Goal: Task Accomplishment & Management: Manage account settings

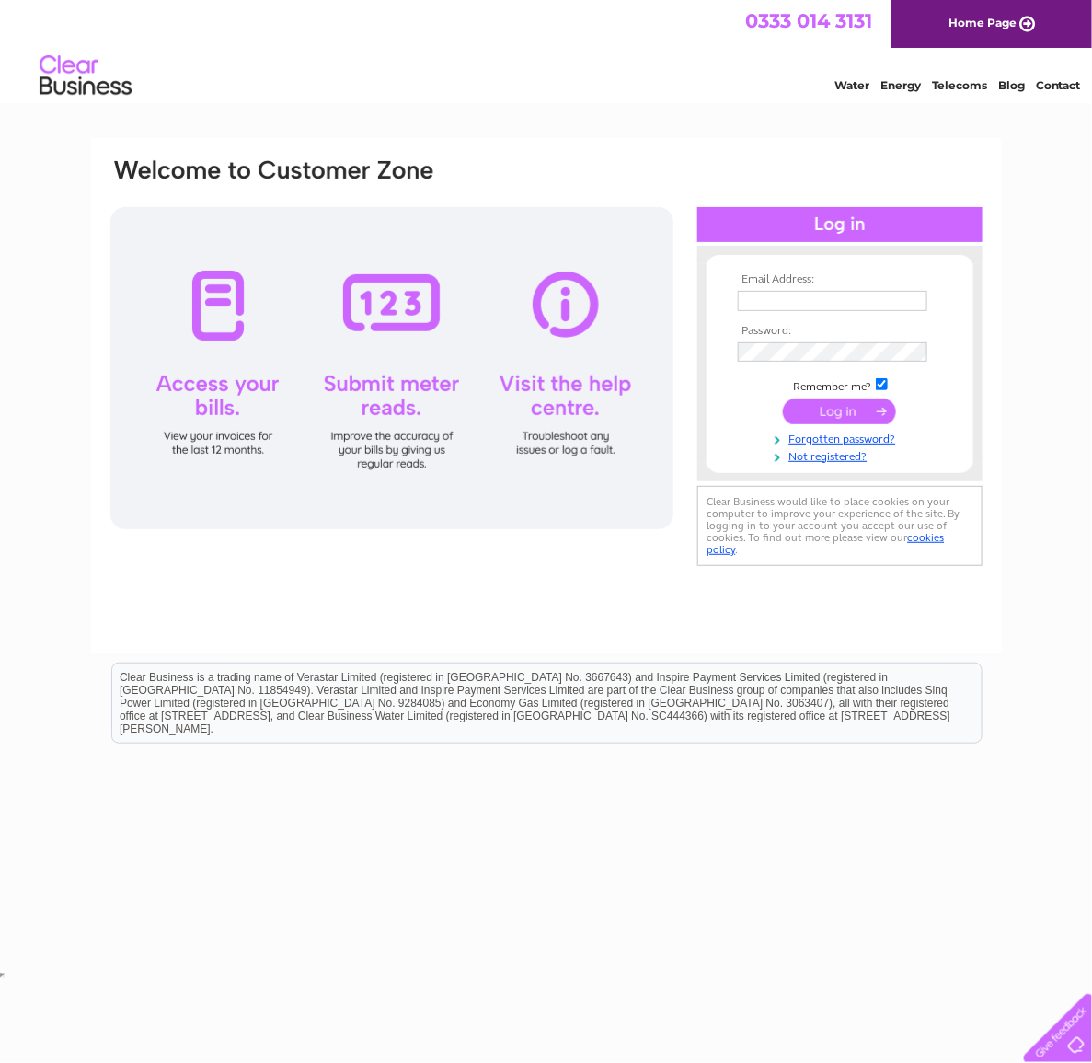
type input "[EMAIL_ADDRESS][DOMAIN_NAME]"
click at [840, 416] on input "submit" at bounding box center [839, 411] width 113 height 26
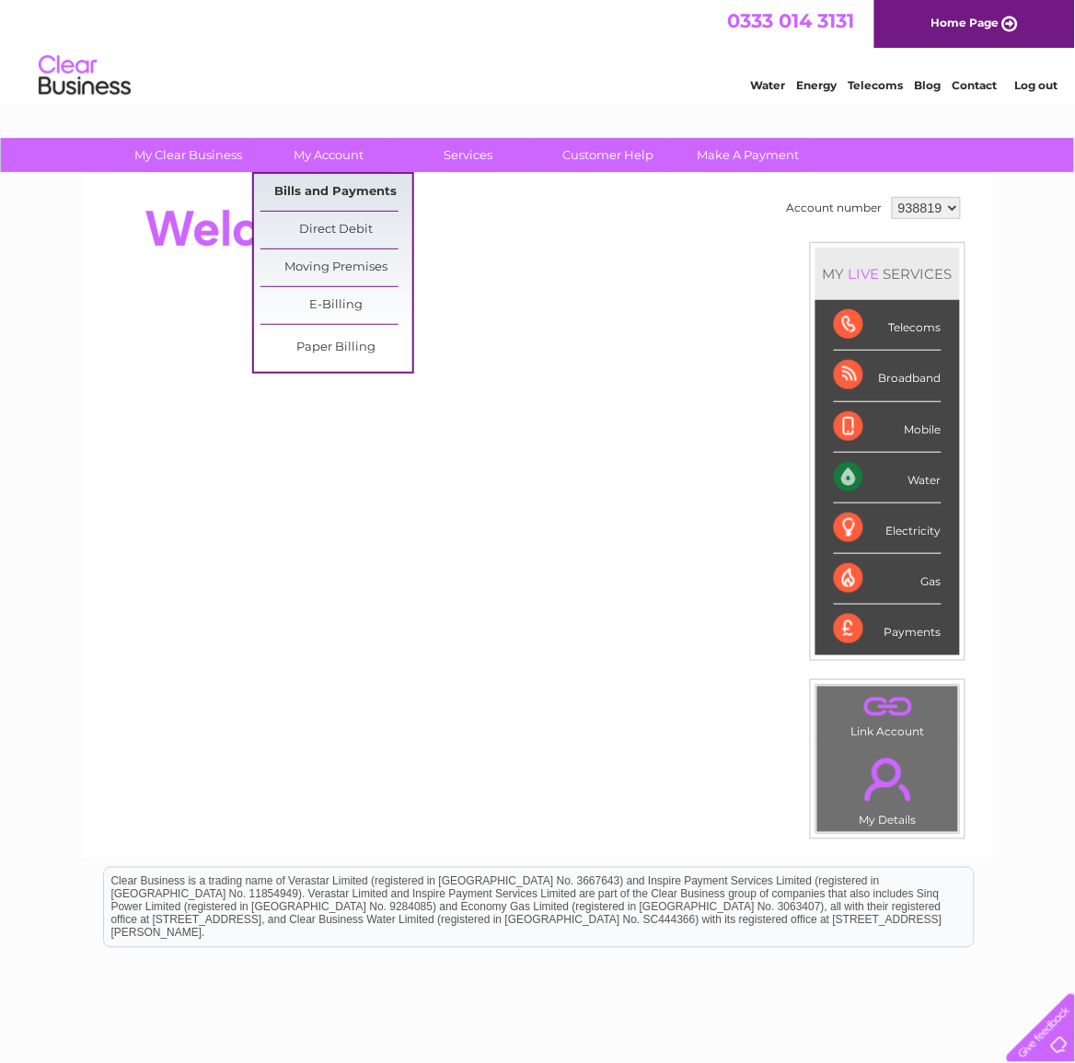
click at [343, 185] on link "Bills and Payments" at bounding box center [336, 192] width 152 height 37
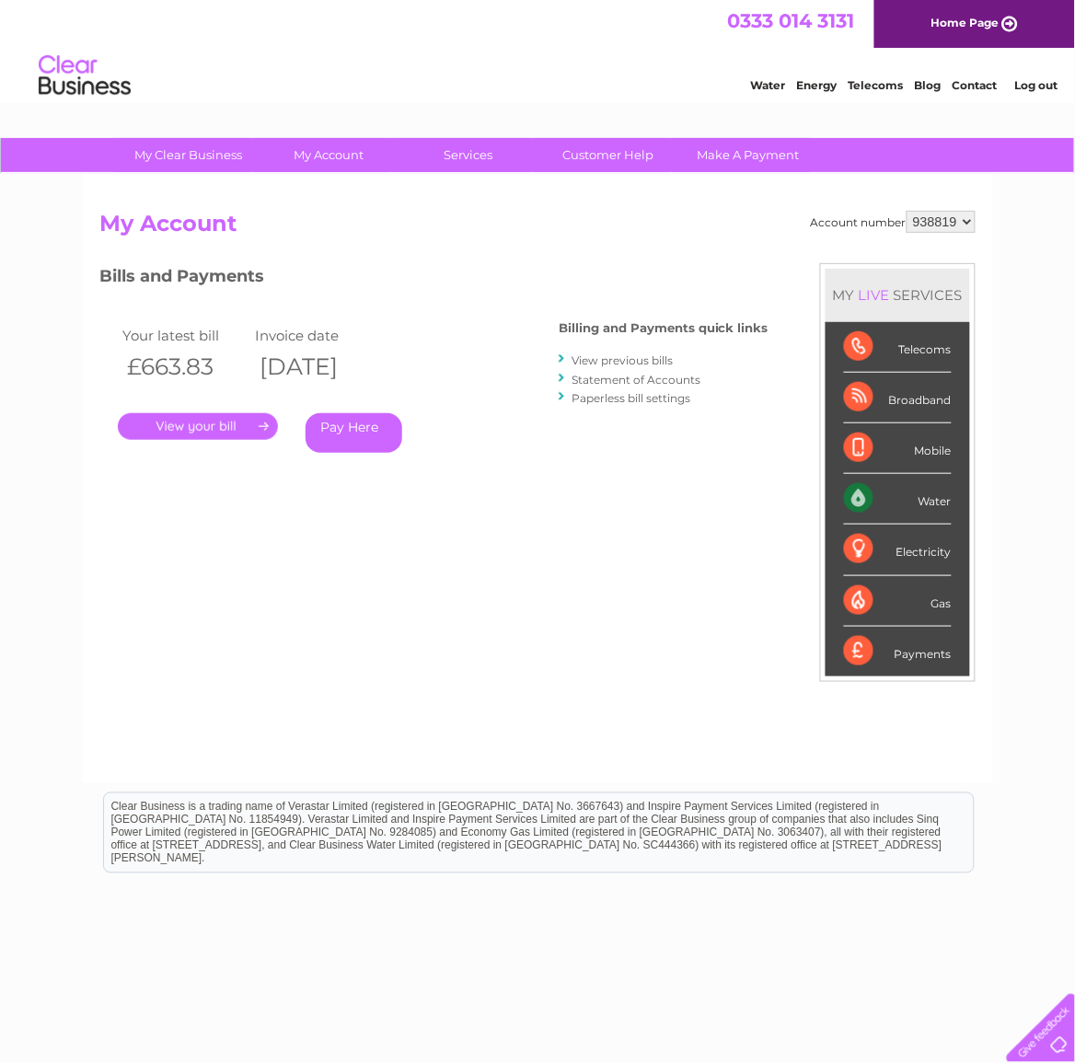
click at [230, 423] on link "." at bounding box center [198, 426] width 160 height 27
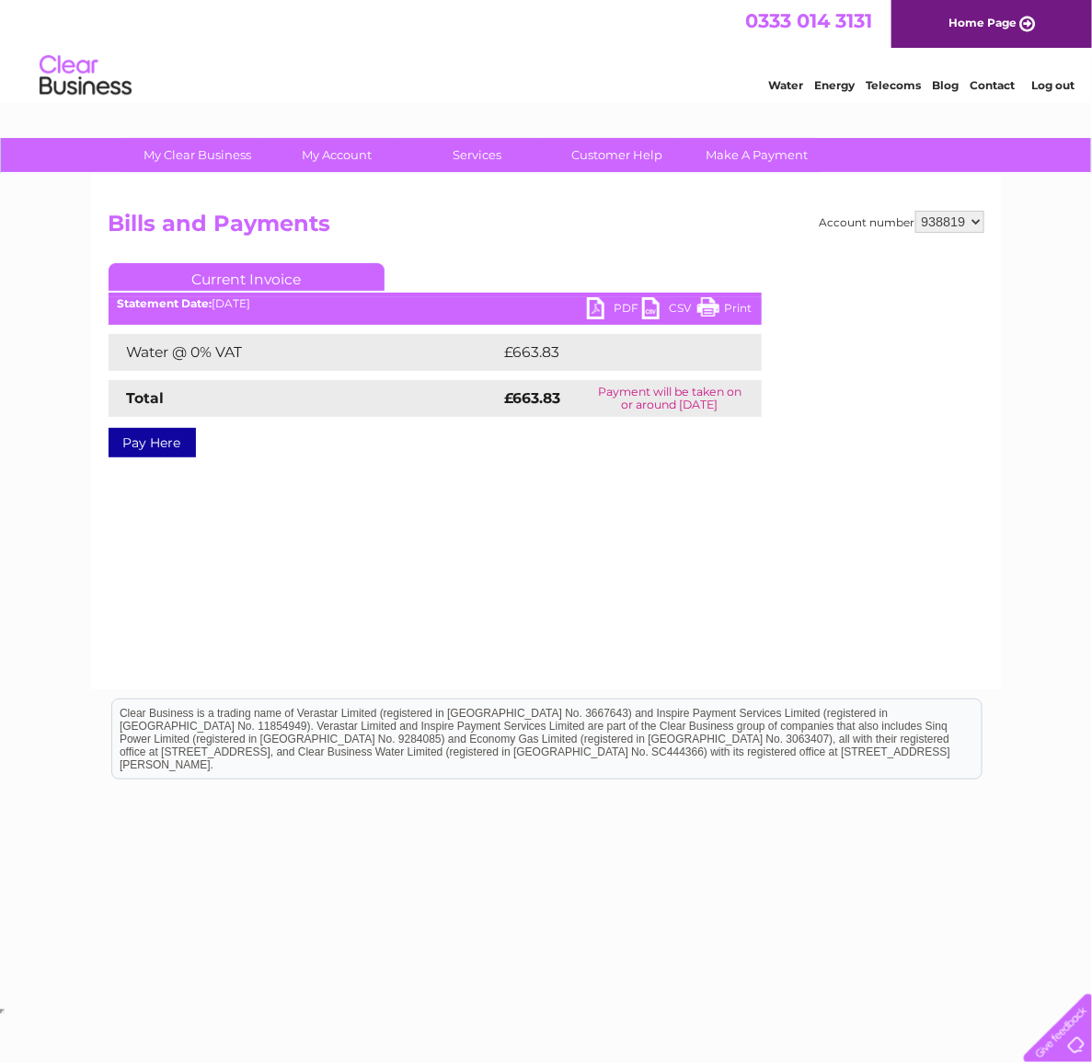
click at [624, 304] on link "PDF" at bounding box center [614, 310] width 55 height 27
